Goal: Task Accomplishment & Management: Complete application form

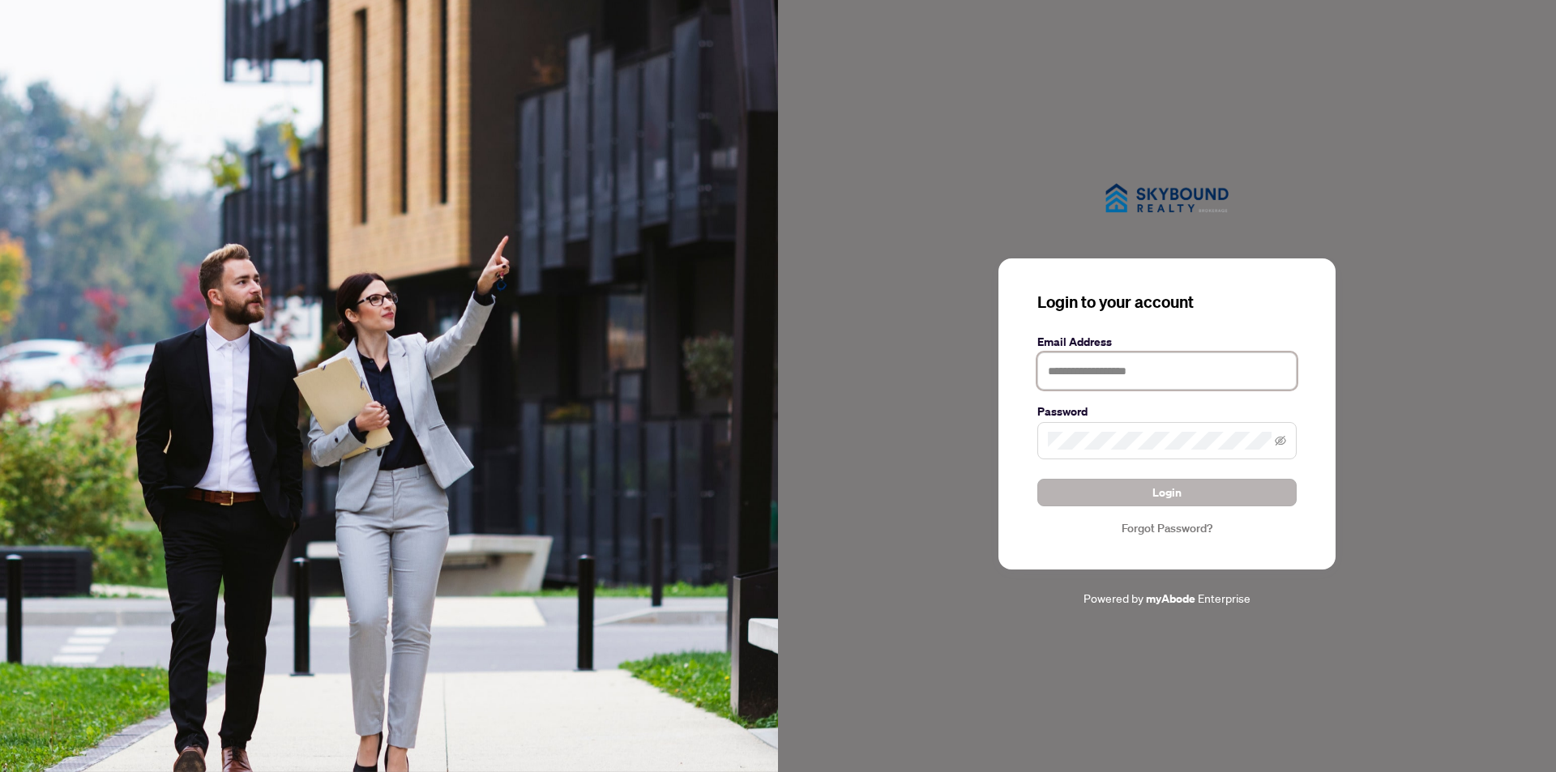
type input "**********"
click at [1168, 491] on span "Login" at bounding box center [1166, 493] width 29 height 26
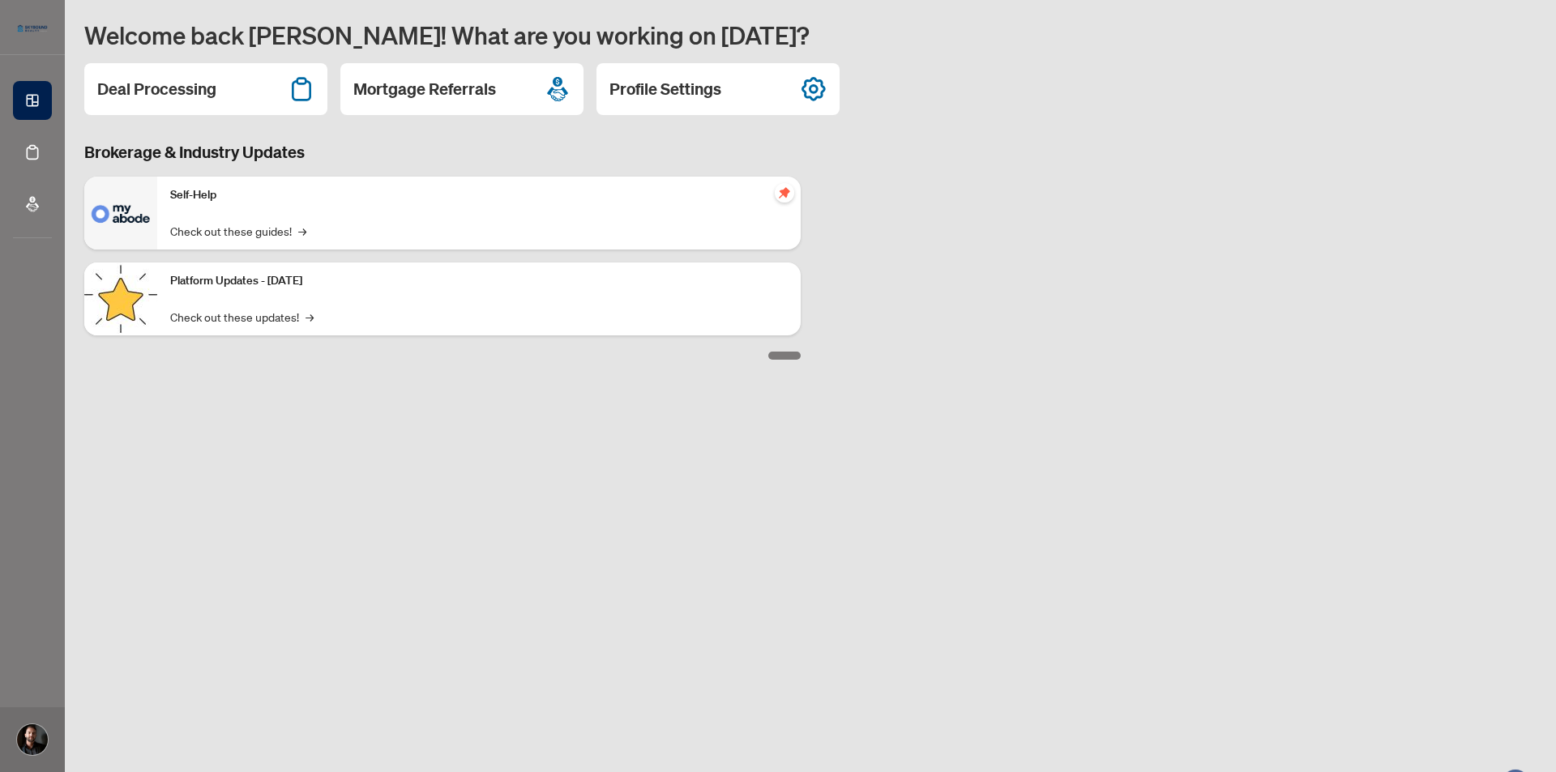
click at [160, 216] on div "Self-Help Check out these guides! →" at bounding box center [478, 213] width 643 height 73
click at [140, 92] on h2 "Deal Processing" at bounding box center [156, 89] width 119 height 23
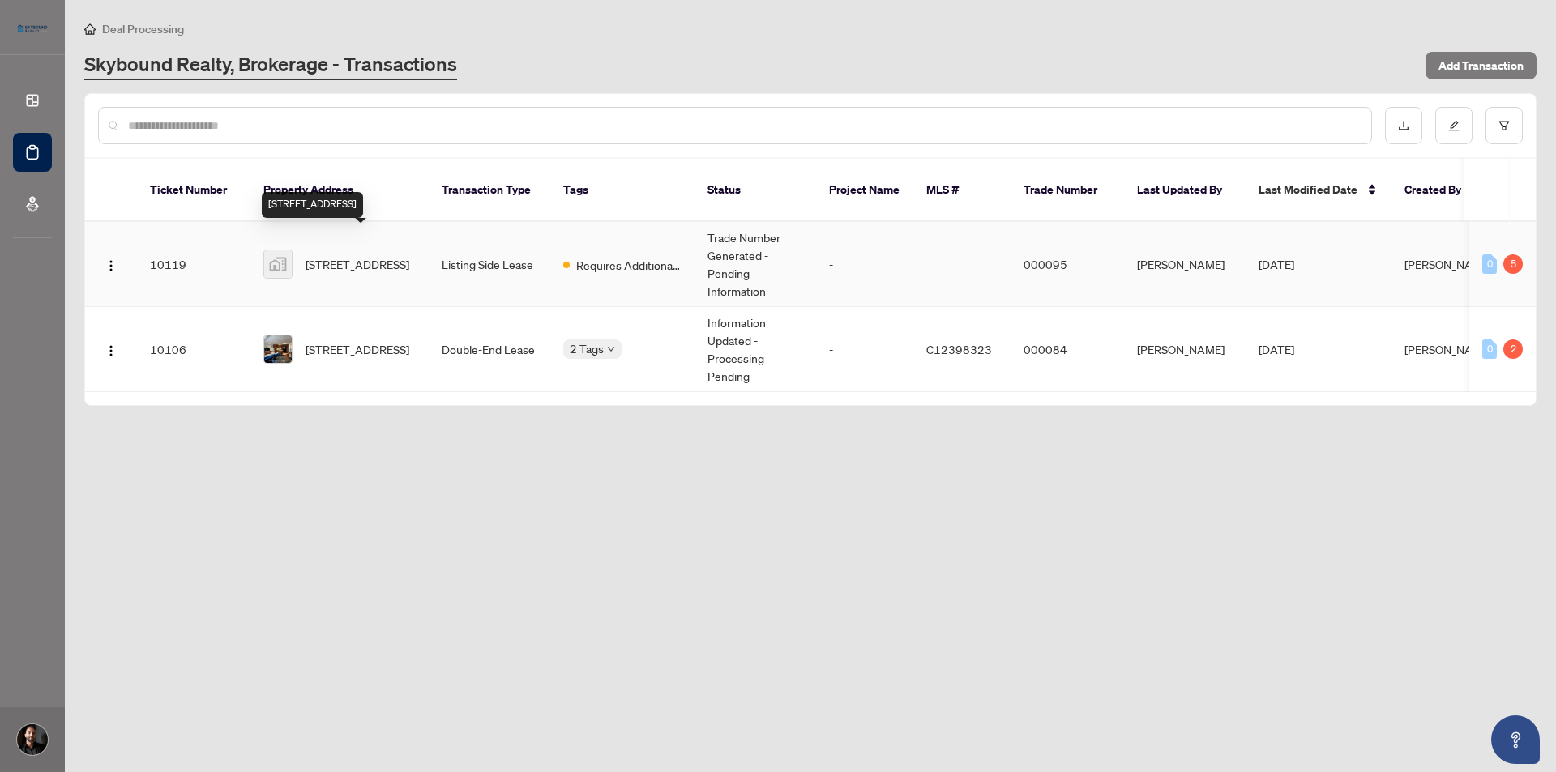
click at [379, 255] on span "157 Christie St unit 1, Toronto, ON, Canada" at bounding box center [357, 264] width 104 height 18
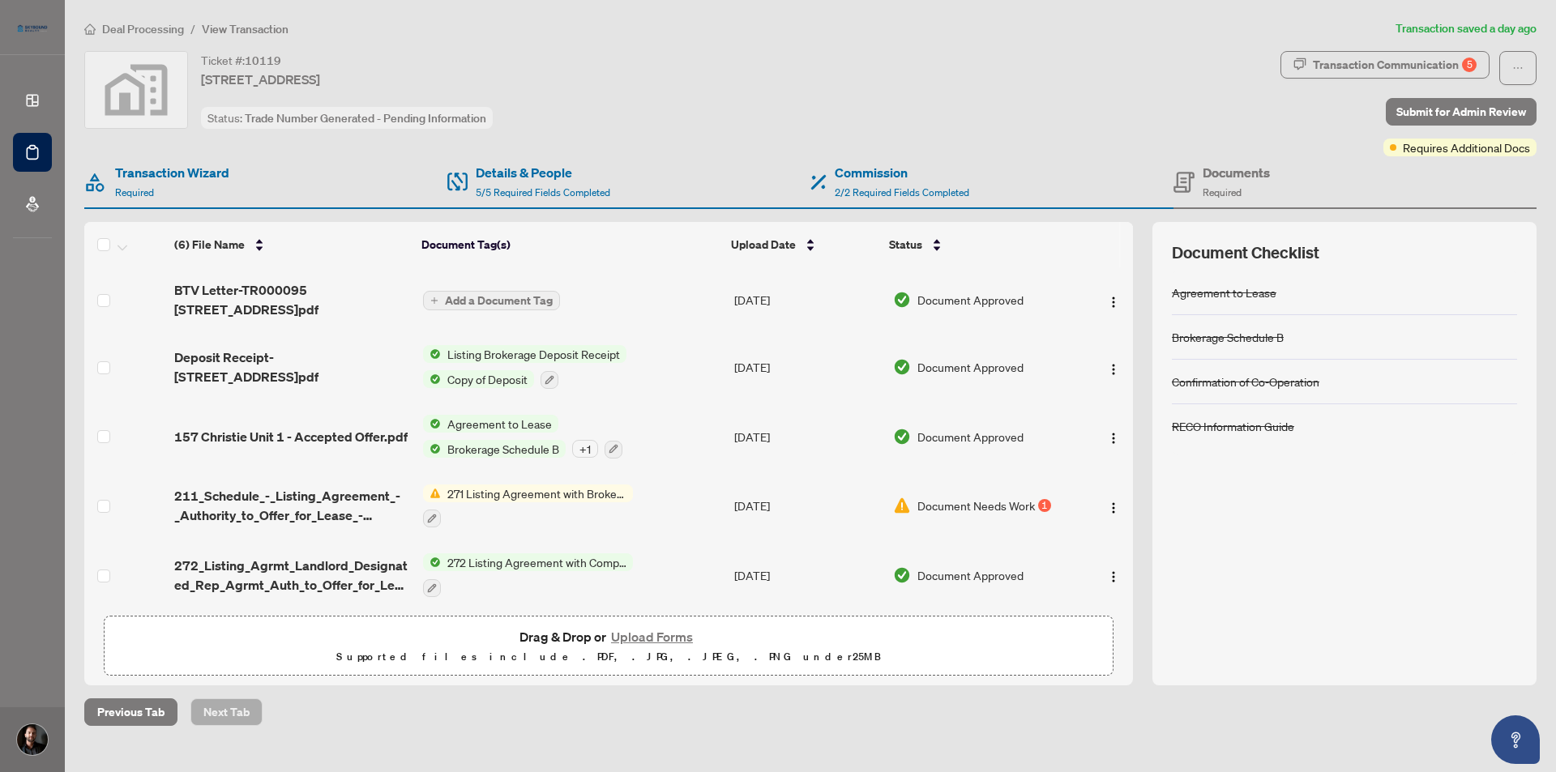
click at [658, 637] on button "Upload Forms" at bounding box center [652, 636] width 92 height 21
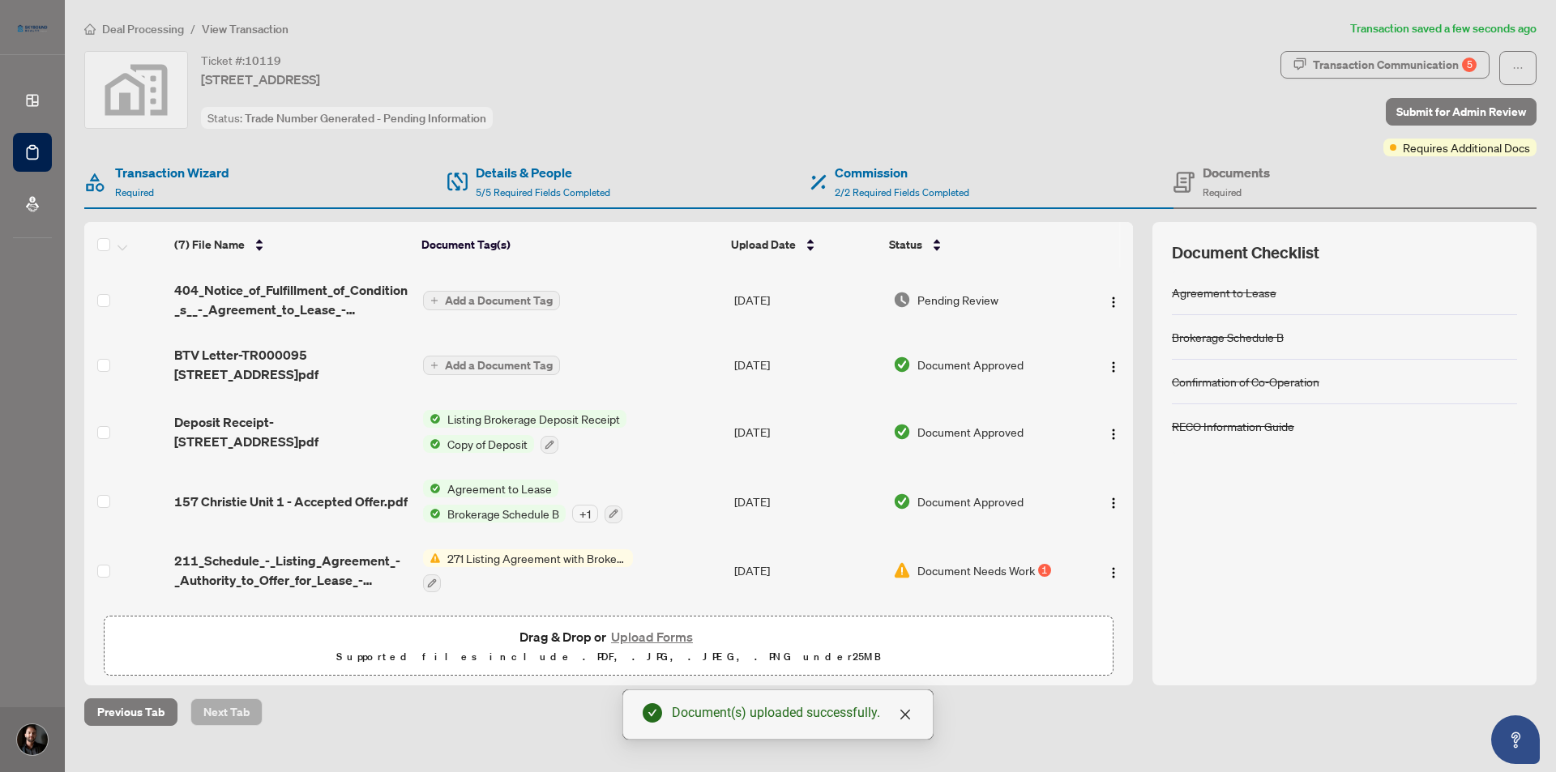
click at [477, 297] on span "Add a Document Tag" at bounding box center [499, 300] width 108 height 11
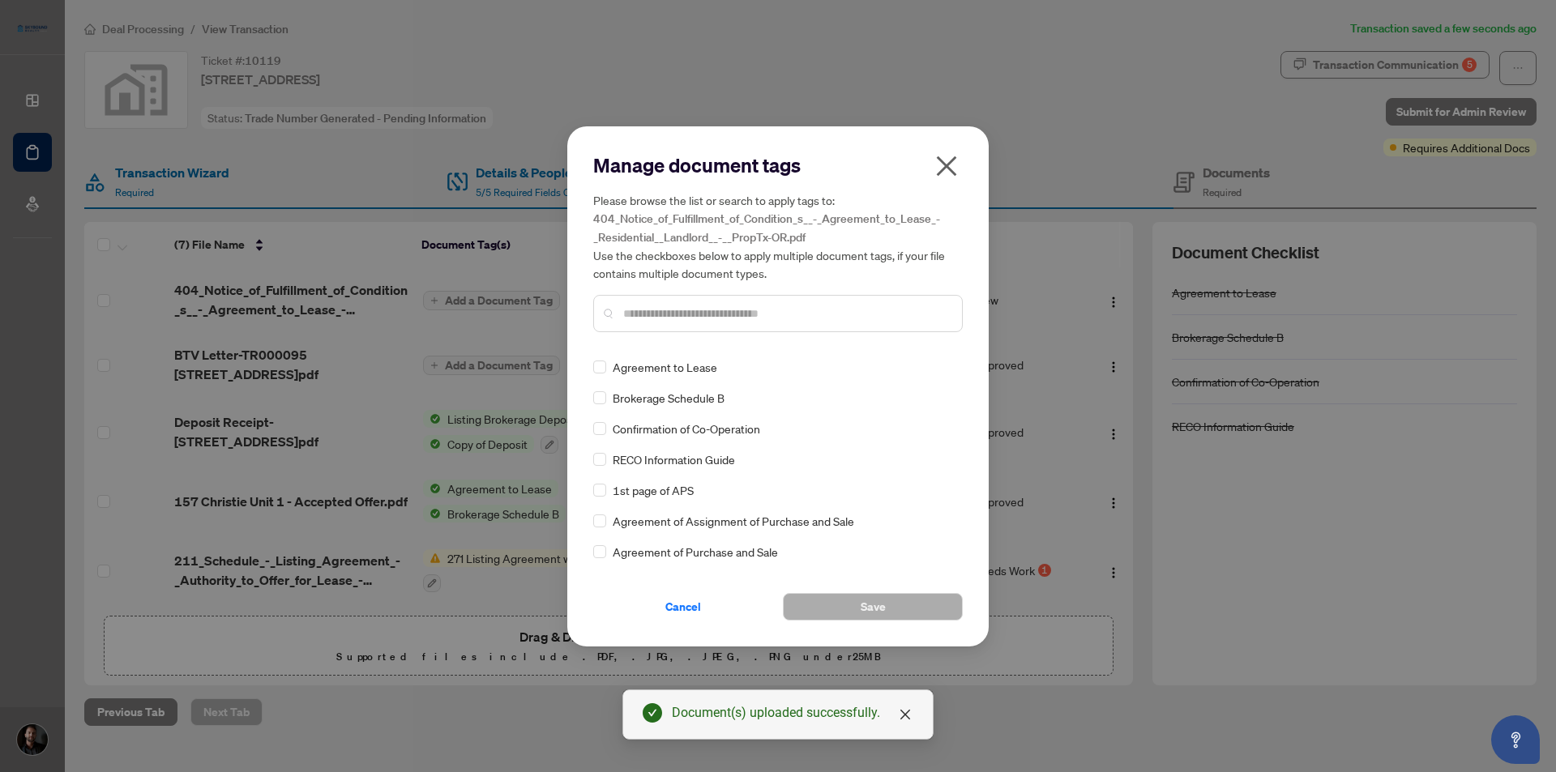
click at [652, 313] on input "text" at bounding box center [786, 314] width 326 height 18
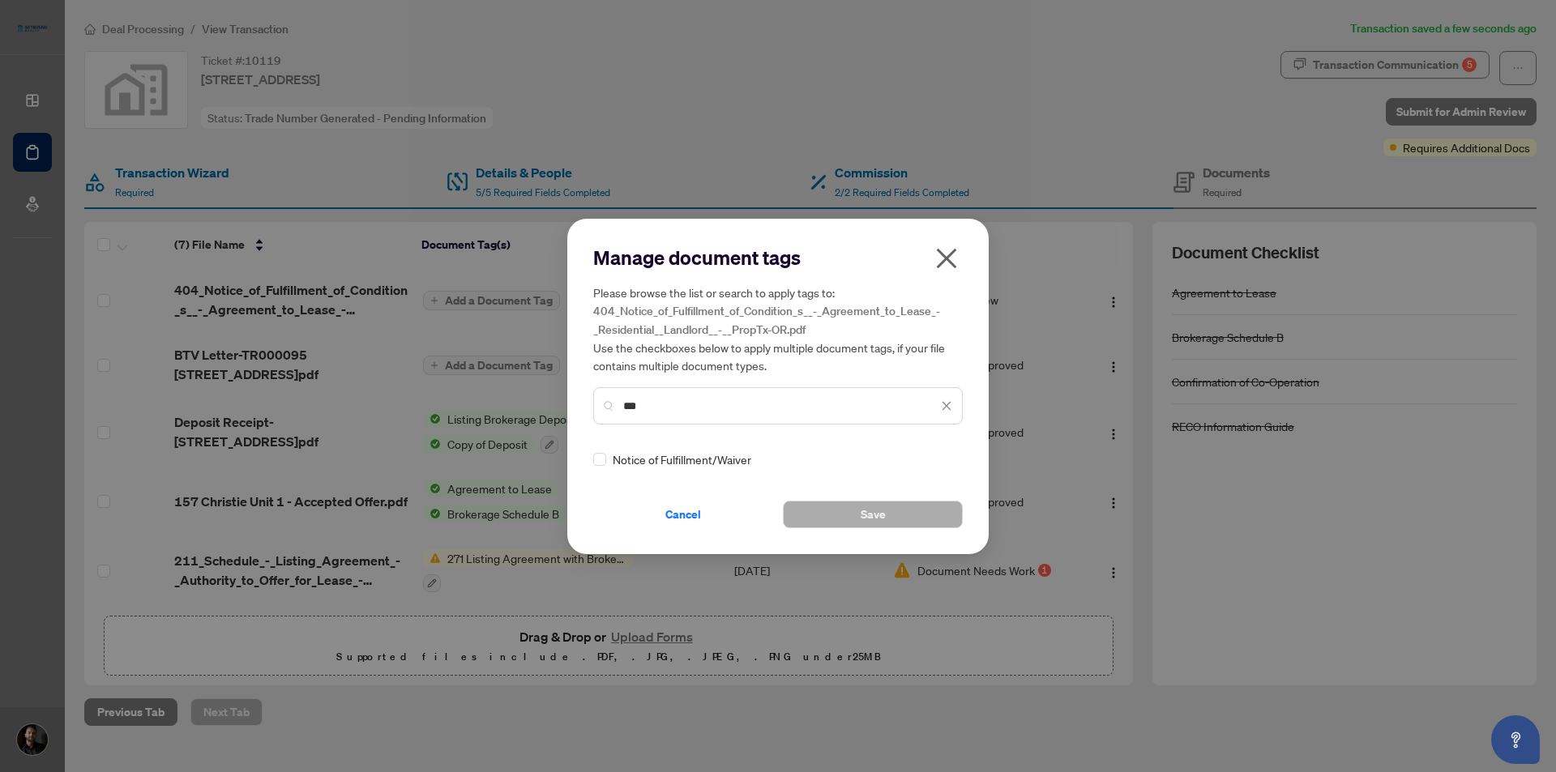
type input "***"
click at [637, 456] on span "Notice of Fulfillment/Waiver" at bounding box center [682, 460] width 139 height 18
click at [852, 523] on button "Save" at bounding box center [873, 515] width 180 height 28
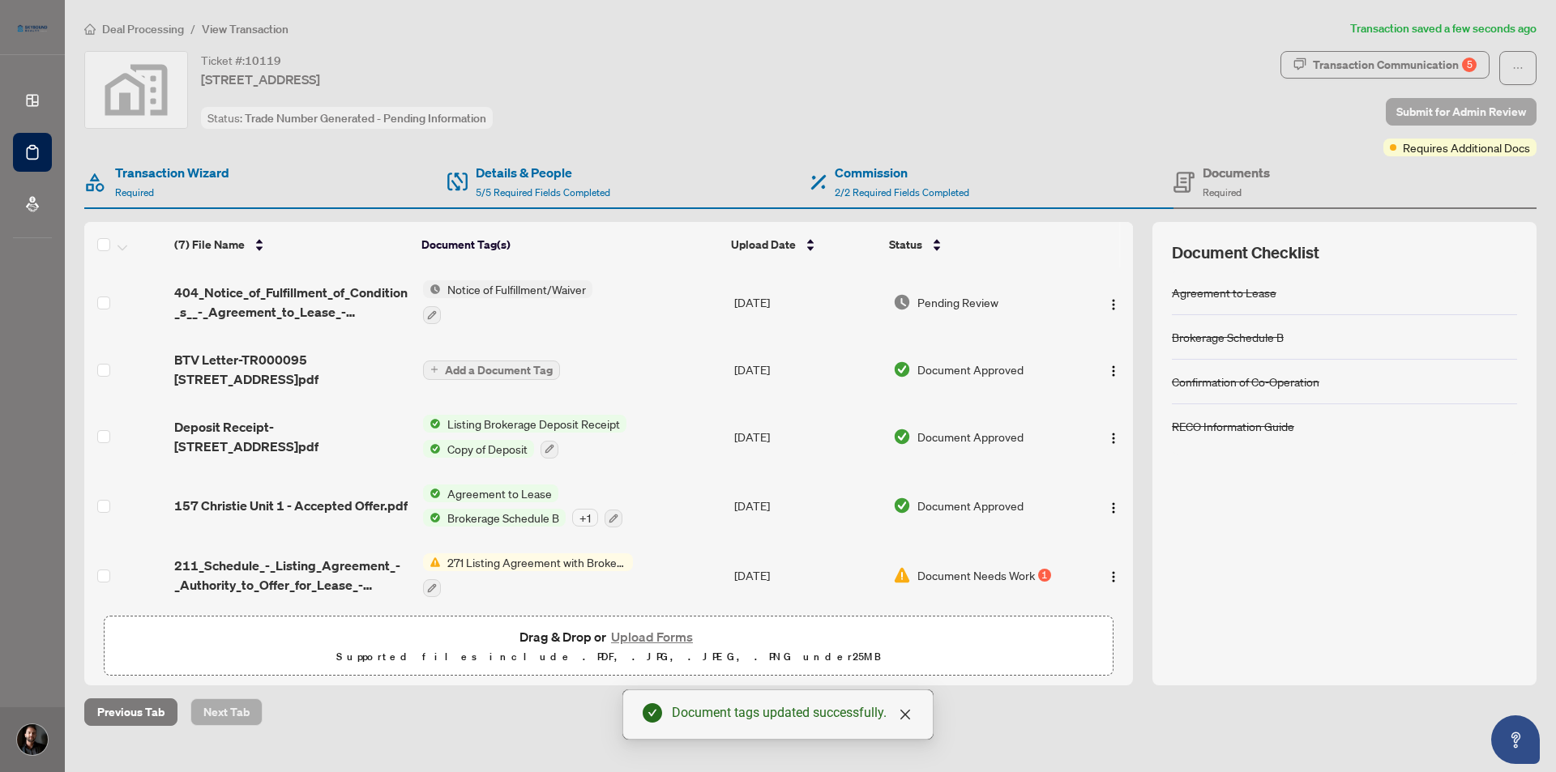
click at [1453, 113] on span "Submit for Admin Review" at bounding box center [1461, 112] width 130 height 26
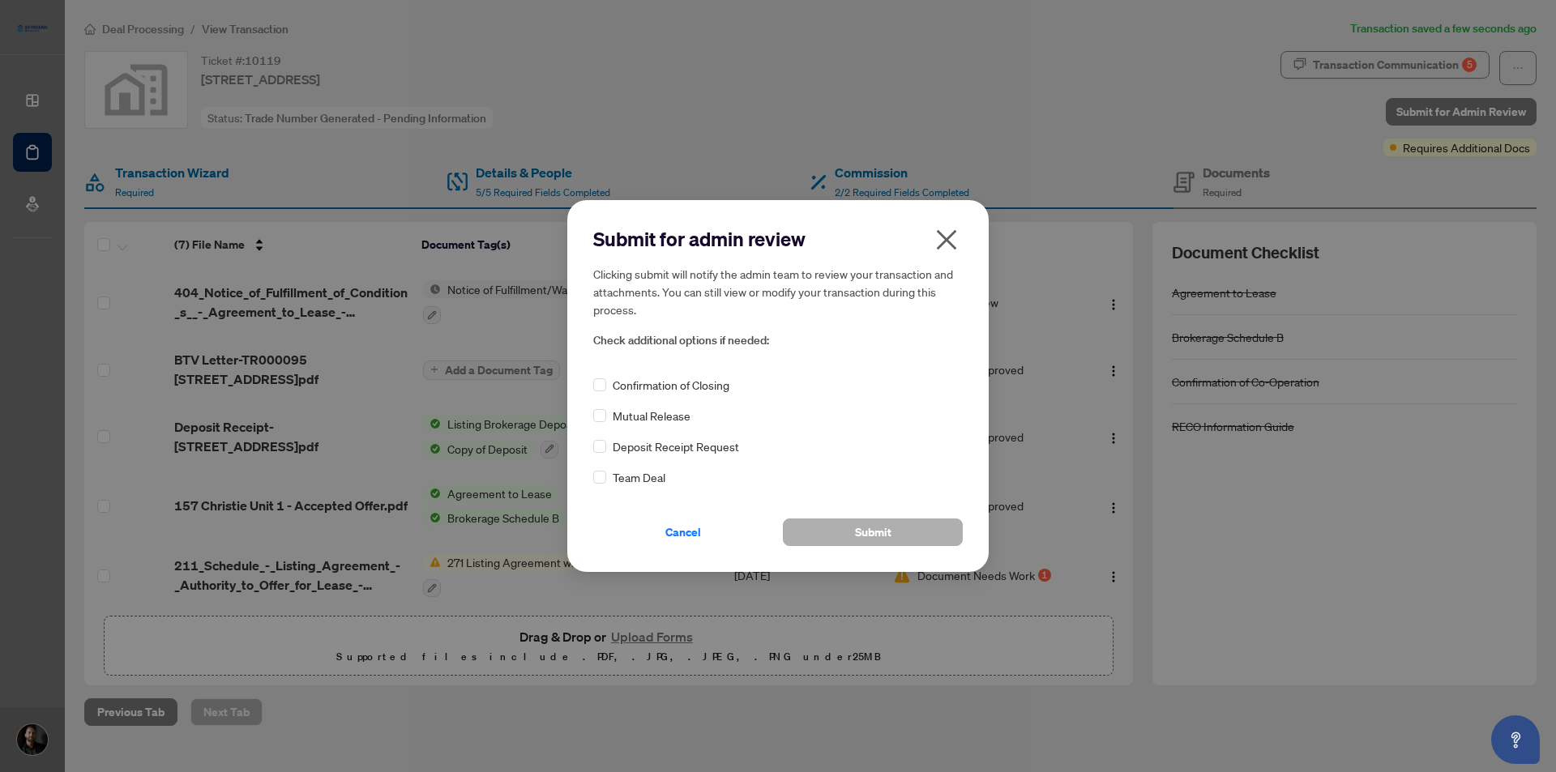
click at [843, 532] on button "Submit" at bounding box center [873, 533] width 180 height 28
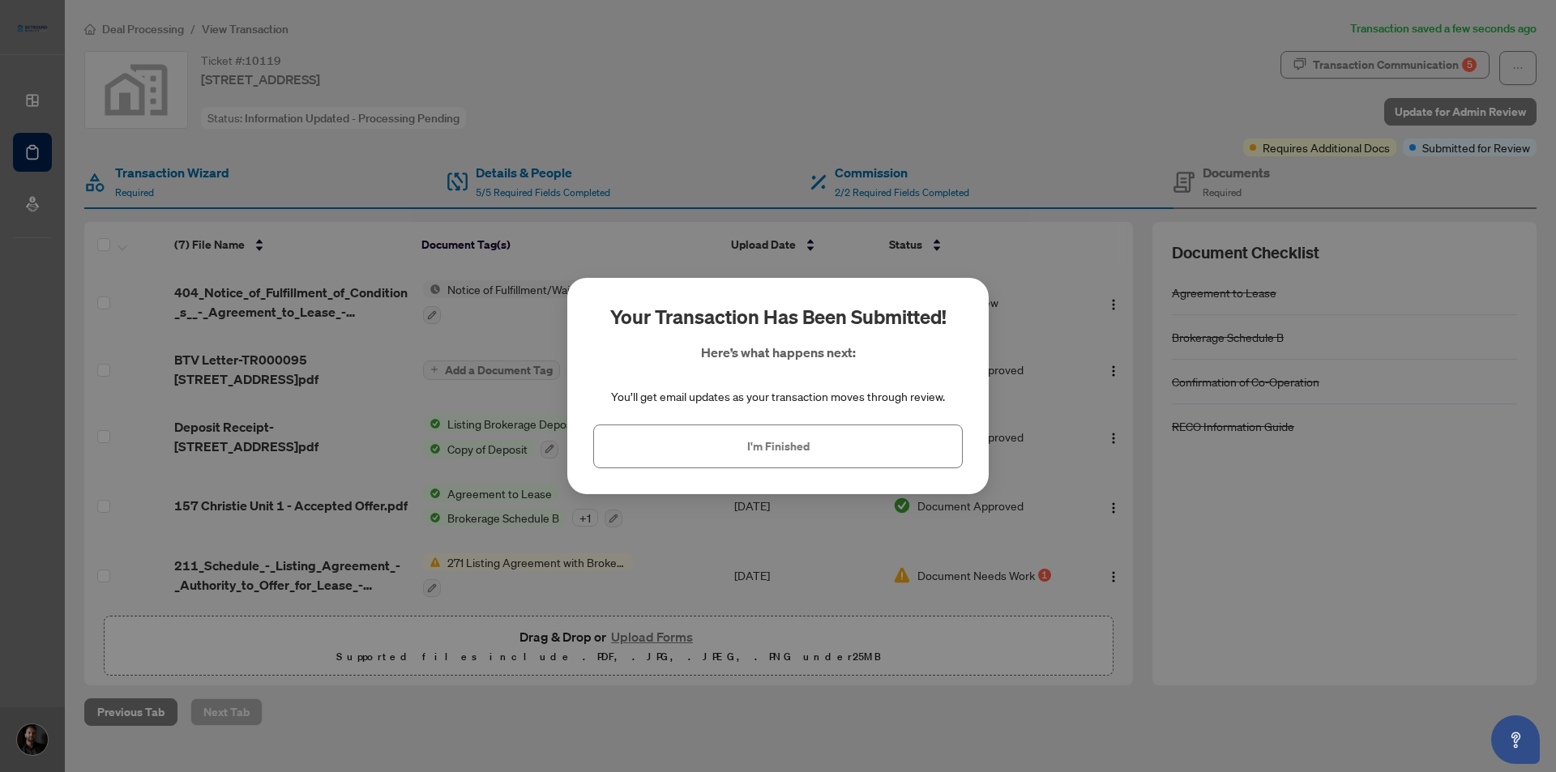
click at [770, 449] on span "I'm Finished" at bounding box center [778, 447] width 62 height 26
